Goal: Communication & Community: Answer question/provide support

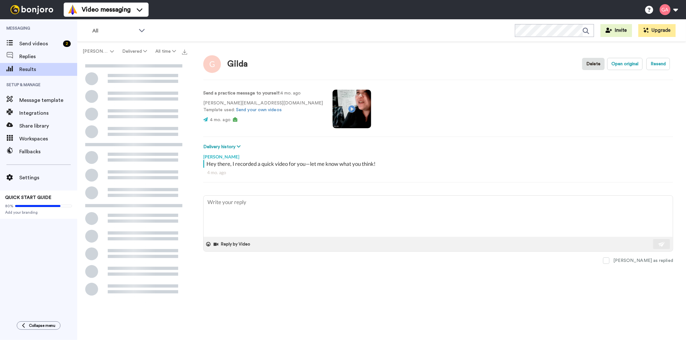
type textarea "x"
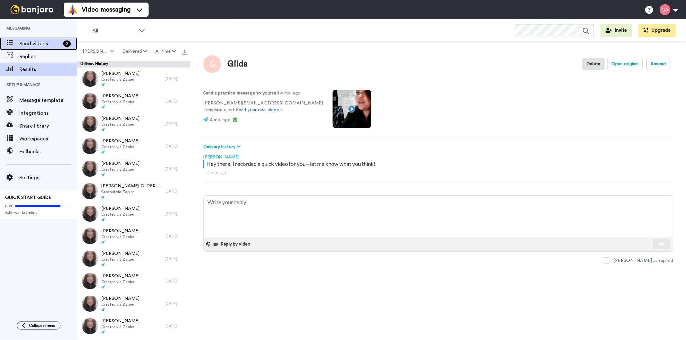
click at [28, 41] on span "Send videos" at bounding box center [39, 44] width 41 height 8
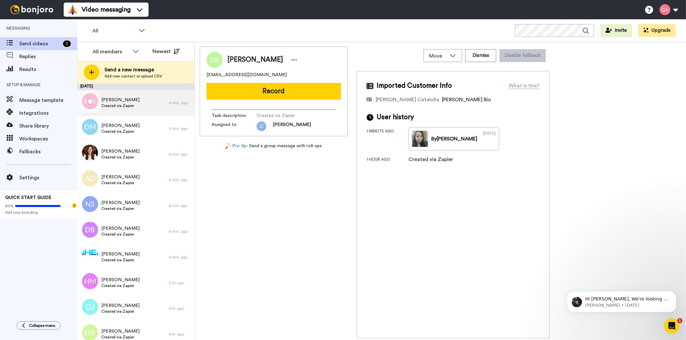
click at [126, 111] on div "Michelle Reed Created via Zapier" at bounding box center [123, 103] width 92 height 26
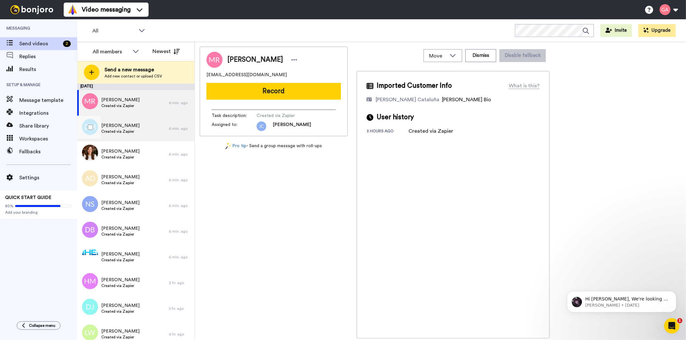
click at [122, 129] on span "Created via Zapier" at bounding box center [120, 131] width 38 height 5
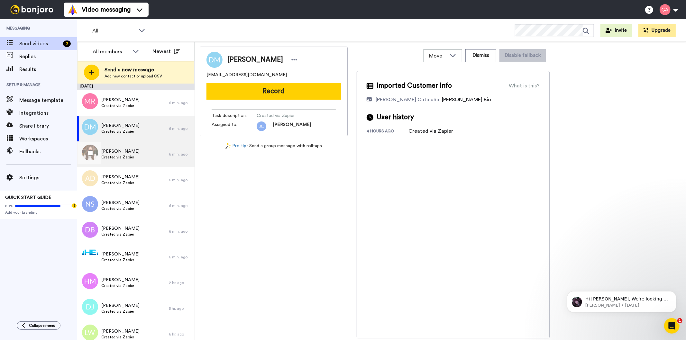
click at [117, 158] on span "Created via Zapier" at bounding box center [120, 157] width 38 height 5
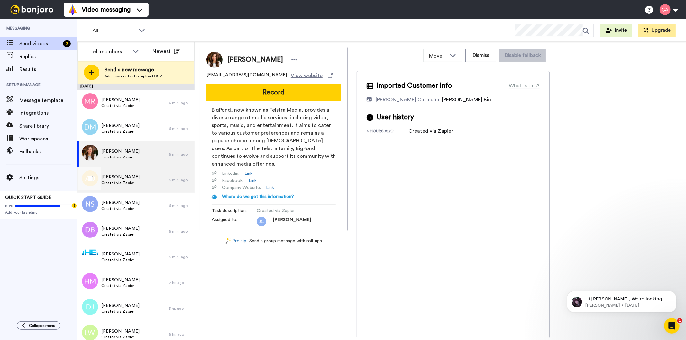
click at [123, 175] on span "[PERSON_NAME]" at bounding box center [120, 177] width 38 height 6
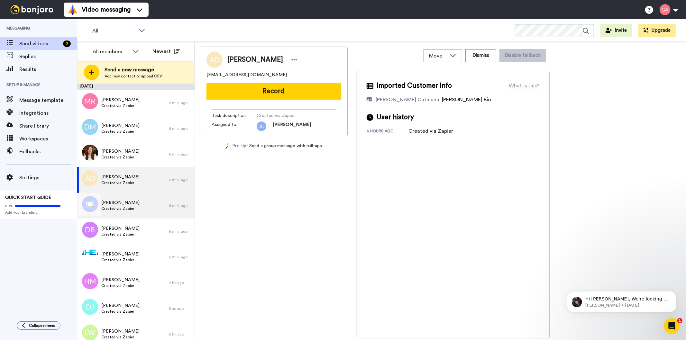
click at [122, 204] on span "[PERSON_NAME]" at bounding box center [120, 203] width 38 height 6
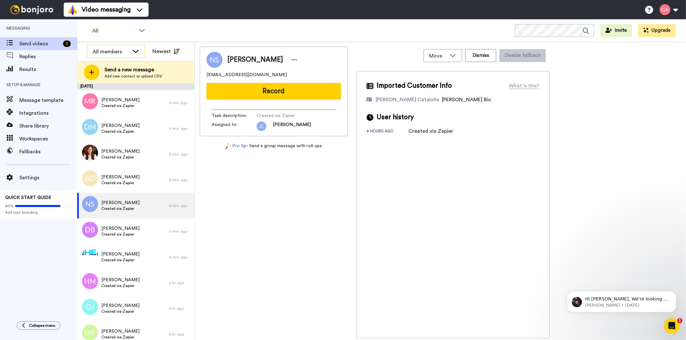
click at [114, 50] on div "All members" at bounding box center [111, 52] width 37 height 8
click at [117, 76] on span "[PERSON_NAME] Cataluña" at bounding box center [116, 76] width 58 height 6
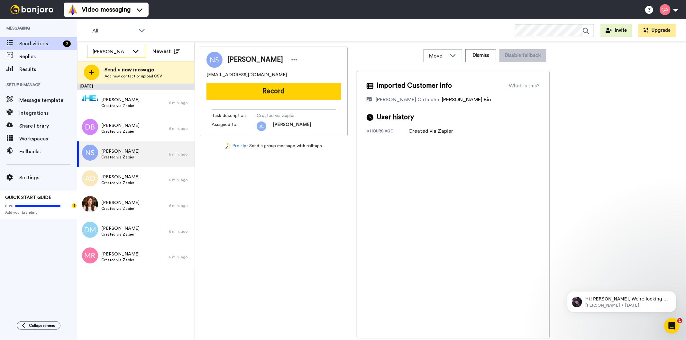
click at [135, 49] on icon at bounding box center [136, 51] width 8 height 6
click at [104, 65] on span "All members" at bounding box center [103, 65] width 33 height 6
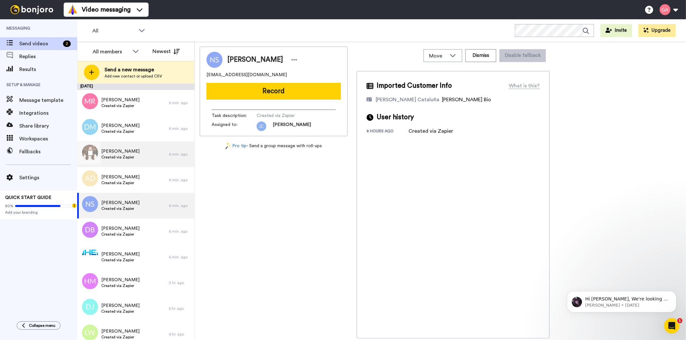
click at [129, 154] on span "[PERSON_NAME]" at bounding box center [120, 151] width 38 height 6
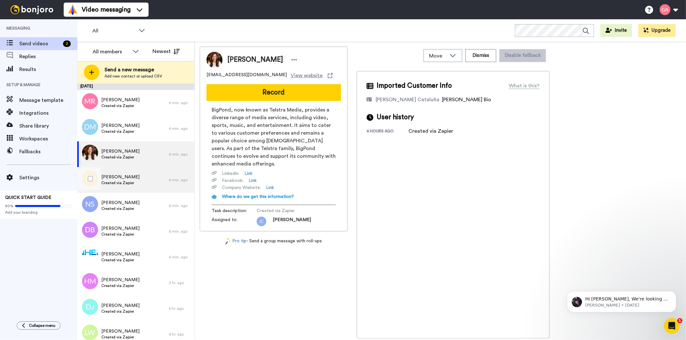
click at [128, 181] on span "Created via Zapier" at bounding box center [120, 182] width 38 height 5
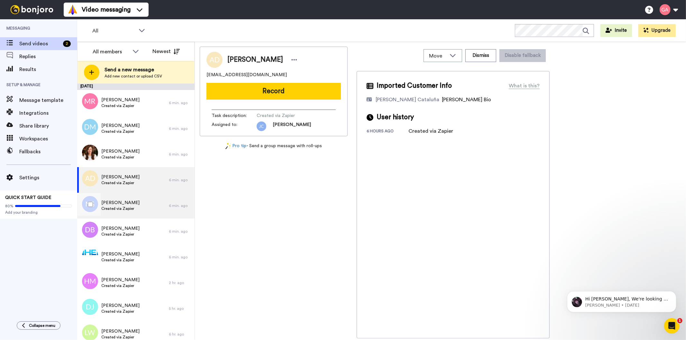
click at [128, 207] on span "Created via Zapier" at bounding box center [120, 208] width 38 height 5
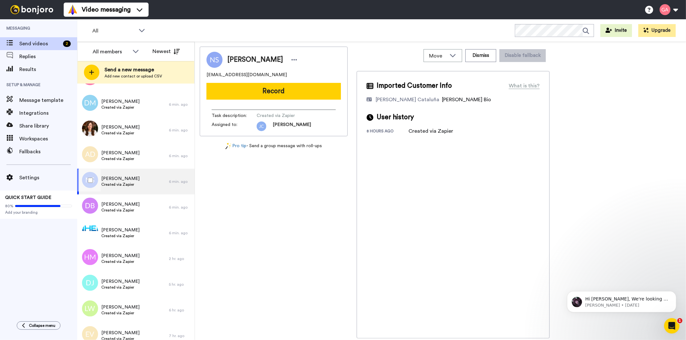
scroll to position [36, 0]
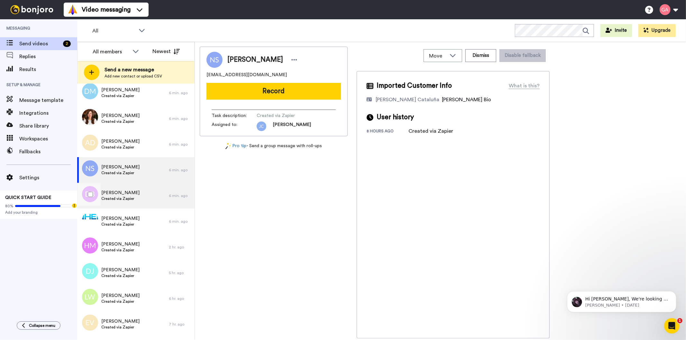
click at [126, 205] on div "Deborah Ann Briskie Created via Zapier" at bounding box center [123, 196] width 92 height 26
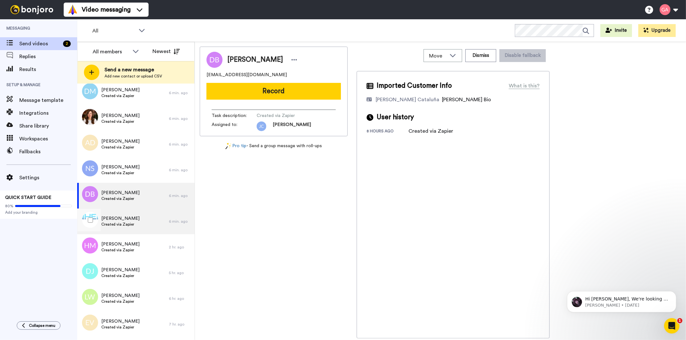
click at [126, 220] on span "[PERSON_NAME]" at bounding box center [120, 218] width 38 height 6
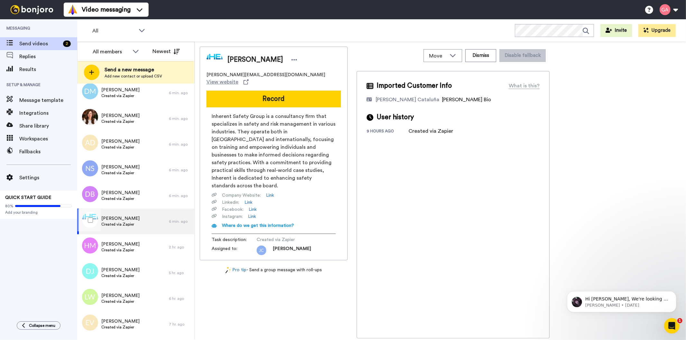
scroll to position [107, 0]
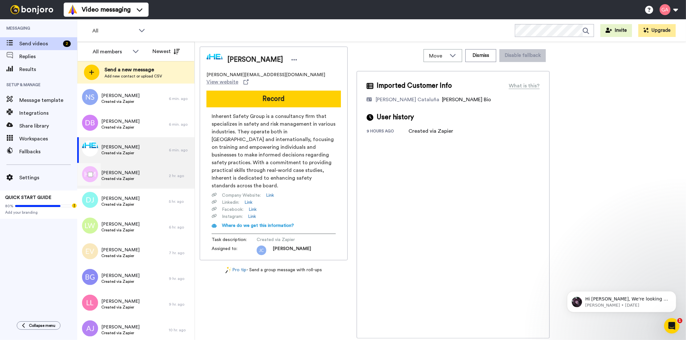
click at [116, 170] on span "[PERSON_NAME]" at bounding box center [120, 173] width 38 height 6
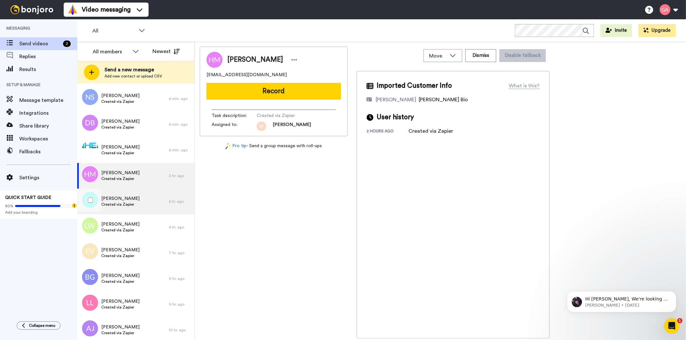
click at [137, 205] on div "Dannie Johnson Created via Zapier" at bounding box center [123, 202] width 92 height 26
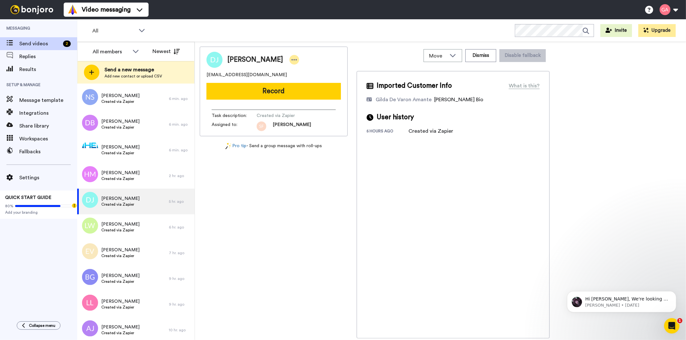
click at [291, 59] on icon at bounding box center [294, 60] width 6 height 6
click at [299, 81] on li "Assign" at bounding box center [306, 79] width 47 height 9
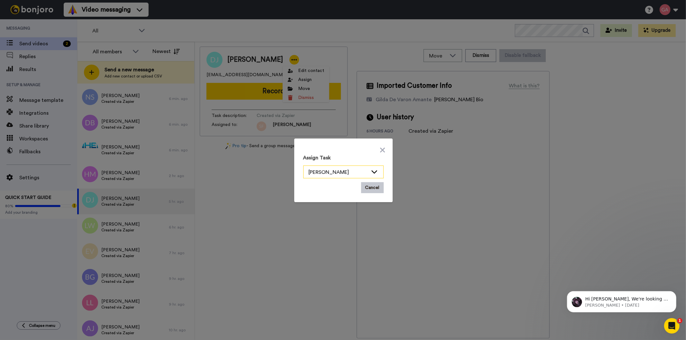
click at [370, 170] on icon at bounding box center [374, 171] width 8 height 6
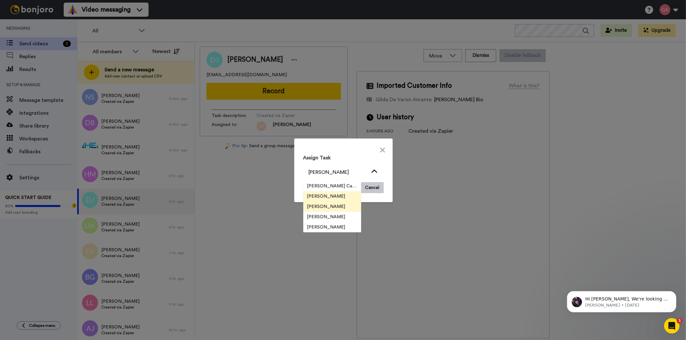
click at [330, 207] on span "[PERSON_NAME]" at bounding box center [326, 207] width 46 height 6
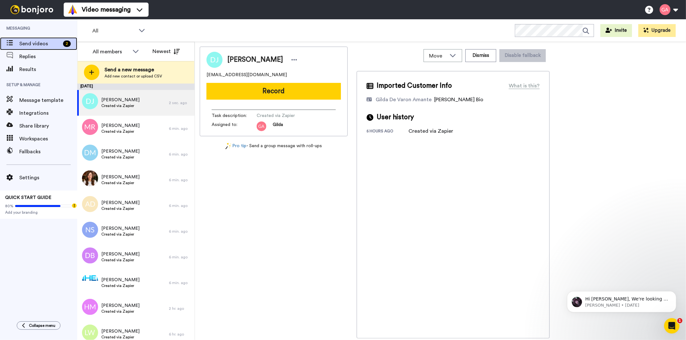
click at [49, 43] on span "Send videos" at bounding box center [39, 44] width 41 height 8
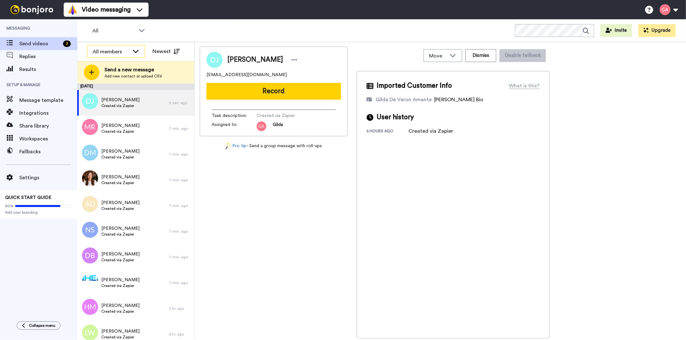
click at [98, 51] on div "All members" at bounding box center [111, 52] width 37 height 8
click at [110, 95] on span "[PERSON_NAME]" at bounding box center [110, 96] width 46 height 6
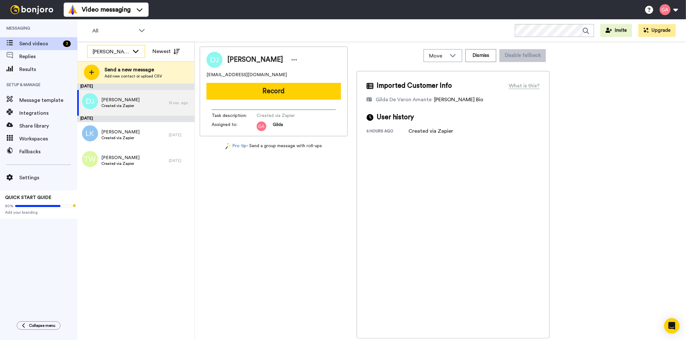
click at [125, 48] on div "[PERSON_NAME]" at bounding box center [111, 52] width 37 height 8
click at [126, 65] on li "All members" at bounding box center [116, 65] width 58 height 10
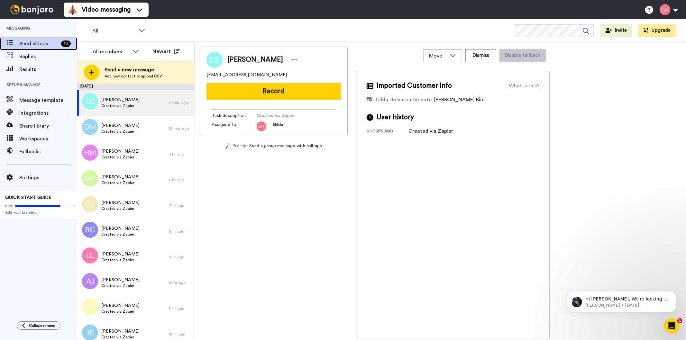
click at [37, 40] on span "Send videos" at bounding box center [38, 44] width 39 height 8
